Goal: Information Seeking & Learning: Learn about a topic

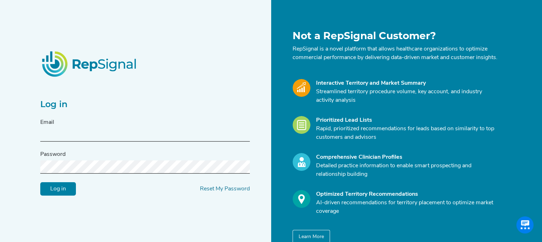
type input "[PERSON_NAME][EMAIL_ADDRESS][PERSON_NAME][DOMAIN_NAME]"
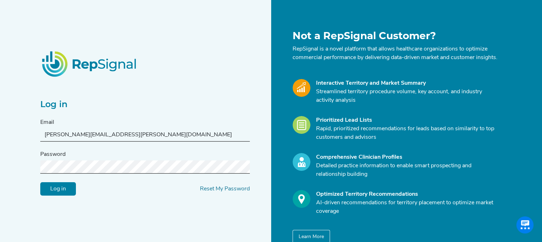
click at [40, 182] on input "Log in" at bounding box center [58, 189] width 36 height 14
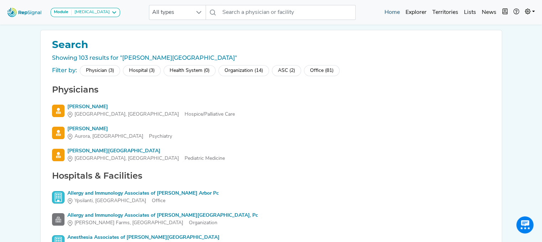
click at [389, 9] on link "Home" at bounding box center [392, 12] width 21 height 14
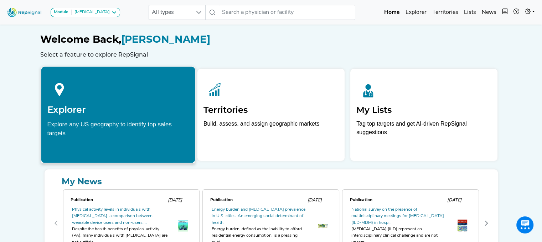
click at [147, 87] on div at bounding box center [118, 89] width 142 height 32
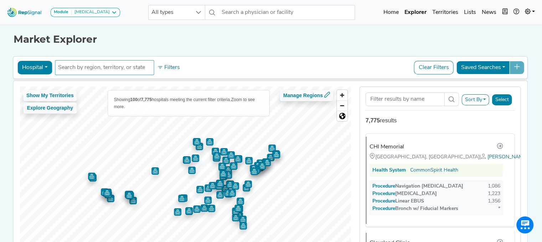
click at [100, 69] on input "text" at bounding box center [104, 67] width 93 height 9
type input "f"
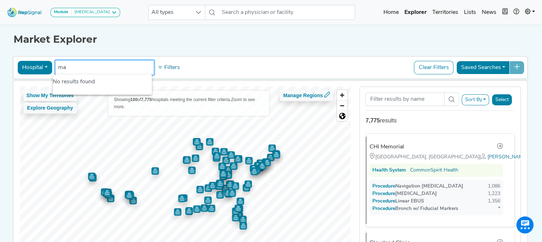
type input "m"
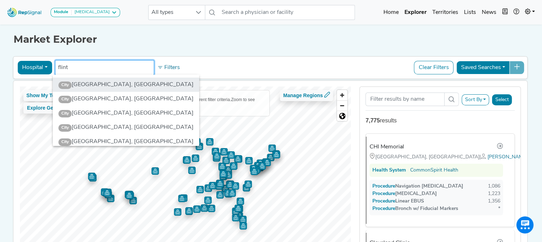
type input "flint"
click at [91, 84] on li "City [GEOGRAPHIC_DATA], [GEOGRAPHIC_DATA]" at bounding box center [126, 85] width 146 height 14
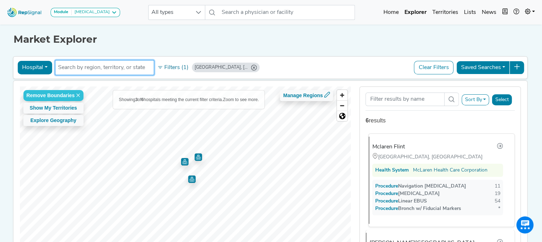
click at [387, 143] on div "Mclaren Flint" at bounding box center [388, 147] width 32 height 9
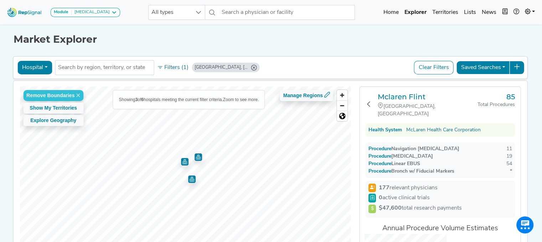
scroll to position [36, 0]
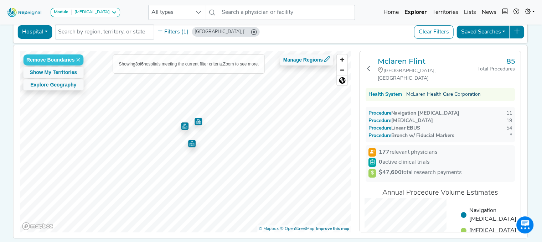
click at [423, 91] on link "McLaren Health Care Corporation" at bounding box center [443, 94] width 74 height 7
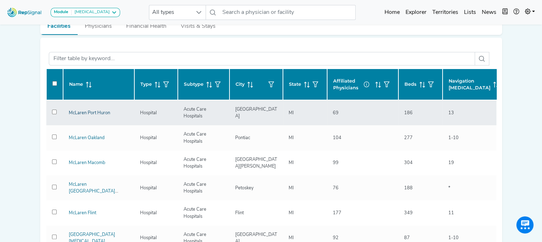
click at [90, 114] on link "McLaren Port Huron" at bounding box center [89, 113] width 41 height 5
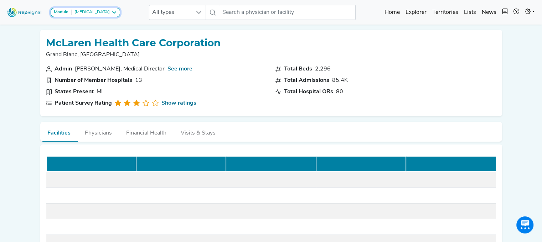
click at [111, 12] on icon at bounding box center [114, 13] width 6 height 6
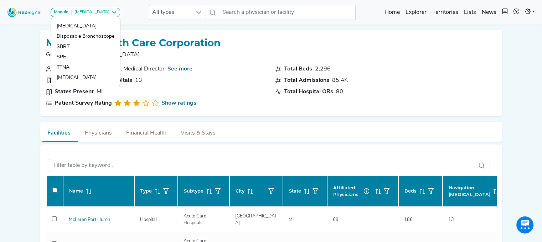
click at [135, 7] on div "Module [MEDICAL_DATA] [MEDICAL_DATA] Disposable Bronchoscope SBRT SPE TTNA [MED…" at bounding box center [271, 12] width 542 height 19
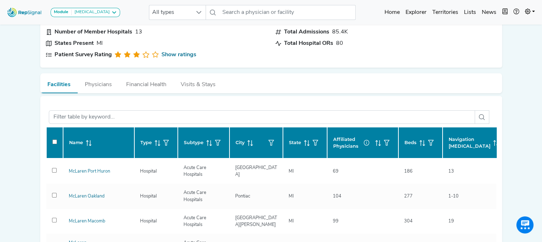
scroll to position [71, 0]
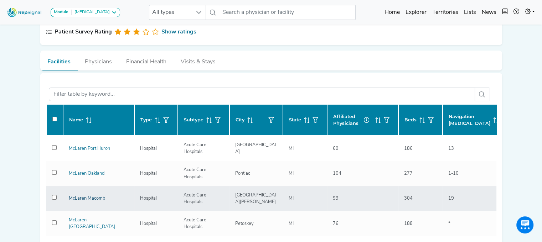
click at [82, 197] on link "McLaren Macomb" at bounding box center [87, 198] width 36 height 5
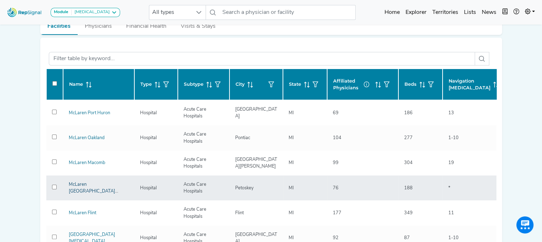
click at [80, 186] on link "McLaren [GEOGRAPHIC_DATA][US_STATE]" at bounding box center [94, 191] width 50 height 18
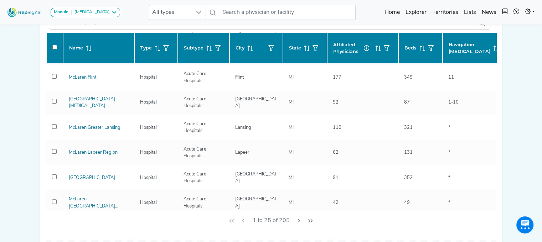
scroll to position [107, 0]
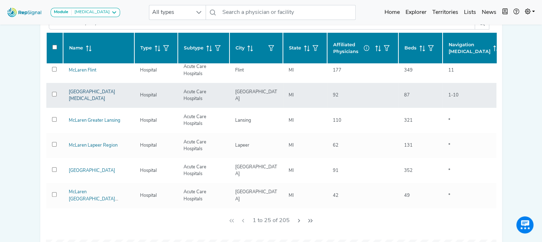
click at [97, 93] on link "[GEOGRAPHIC_DATA][MEDICAL_DATA]" at bounding box center [92, 95] width 46 height 11
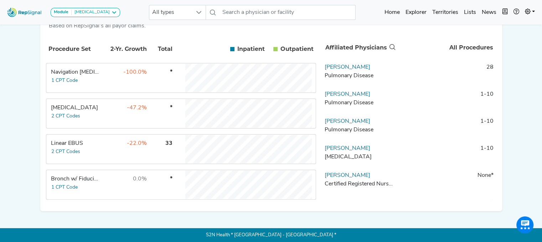
scroll to position [143, 0]
